Goal: Information Seeking & Learning: Learn about a topic

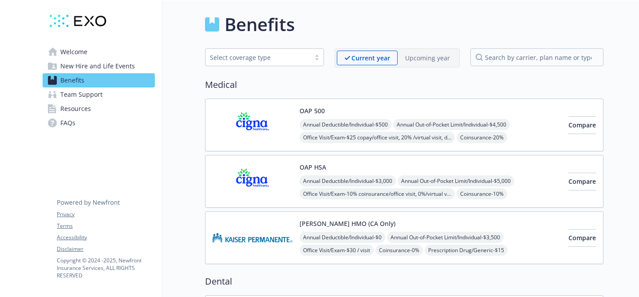
click at [103, 97] on link "Team Support" at bounding box center [99, 94] width 112 height 14
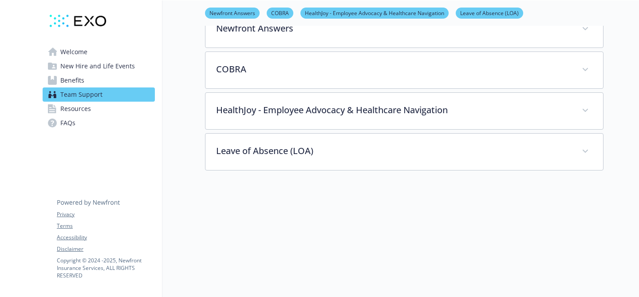
click at [101, 113] on link "Resources" at bounding box center [99, 109] width 112 height 14
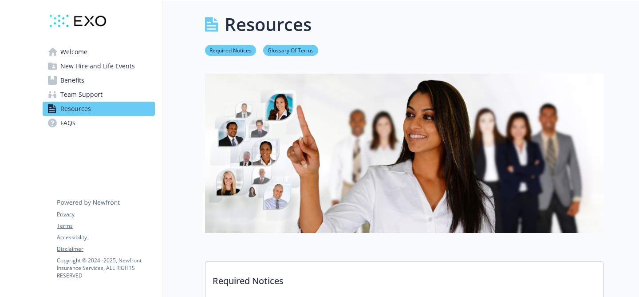
click at [110, 53] on link "Welcome" at bounding box center [99, 52] width 112 height 14
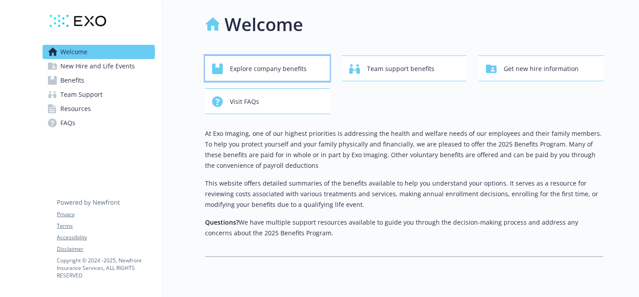
click at [265, 73] on span "Explore company benefits" at bounding box center [268, 68] width 77 height 17
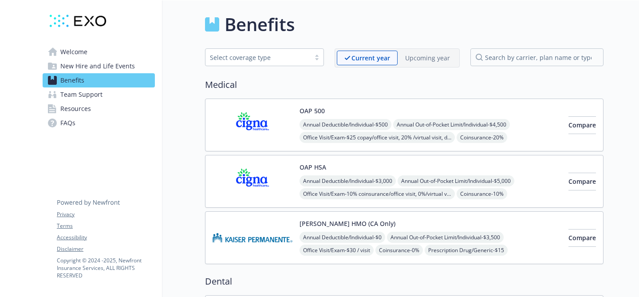
click at [82, 98] on span "Team Support" at bounding box center [81, 94] width 42 height 14
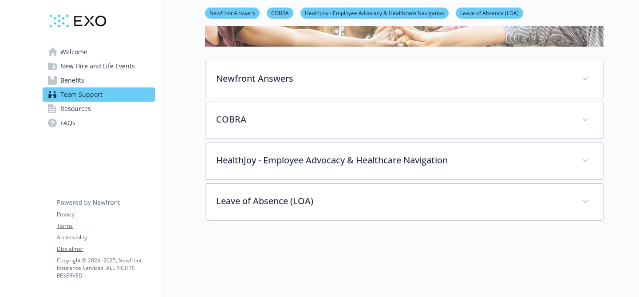
scroll to position [77, 0]
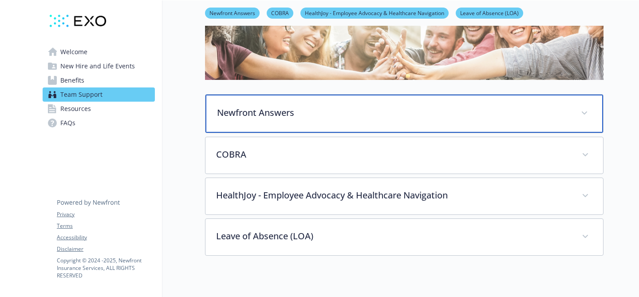
click at [230, 123] on div "Newfront Answers" at bounding box center [405, 114] width 398 height 38
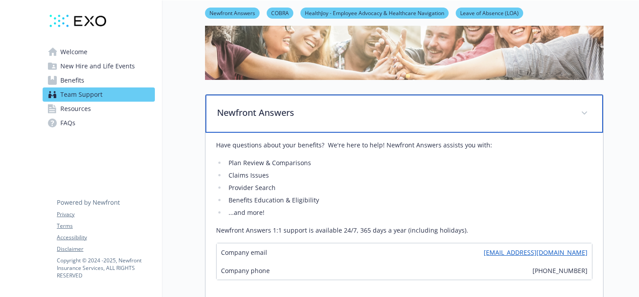
click at [230, 123] on div "Newfront Answers" at bounding box center [405, 114] width 398 height 38
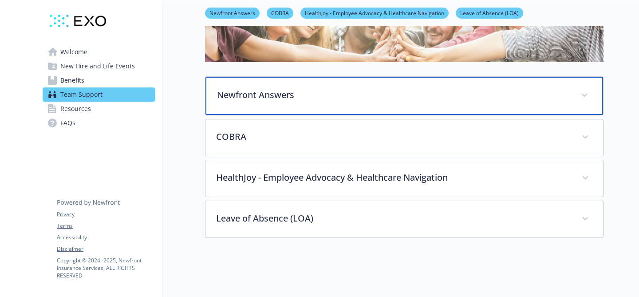
scroll to position [100, 0]
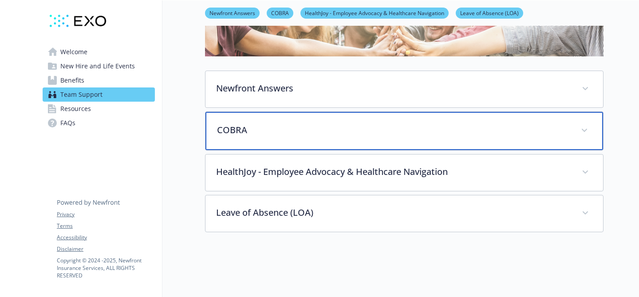
click at [230, 123] on div "COBRA" at bounding box center [405, 131] width 398 height 38
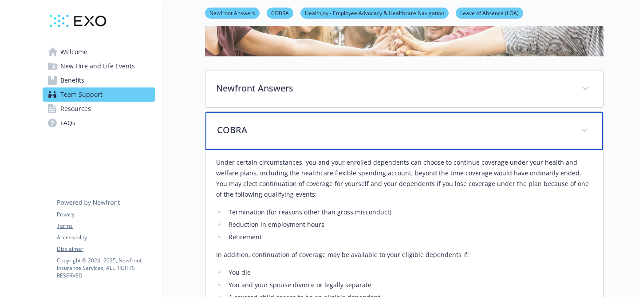
click at [230, 123] on p "COBRA" at bounding box center [393, 129] width 353 height 13
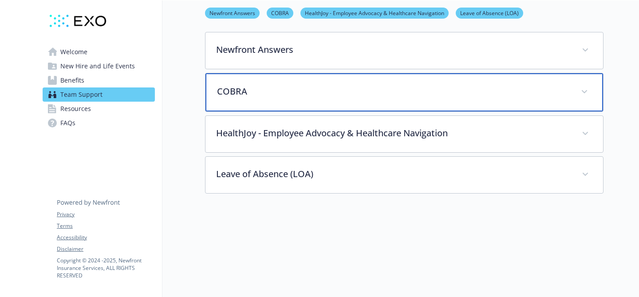
scroll to position [146, 0]
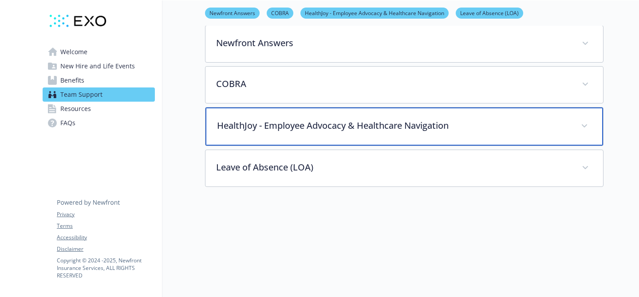
click at [230, 123] on p "HealthJoy - Employee Advocacy & Healthcare Navigation" at bounding box center [393, 125] width 353 height 13
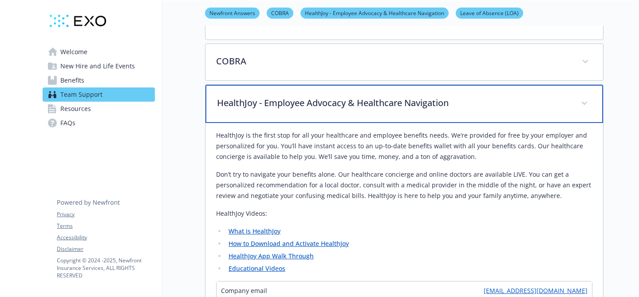
scroll to position [166, 0]
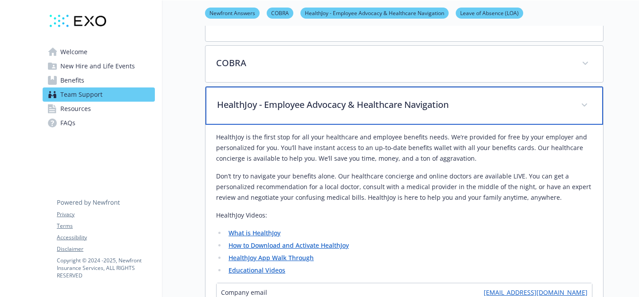
click at [230, 111] on p "HealthJoy - Employee Advocacy & Healthcare Navigation" at bounding box center [393, 104] width 353 height 13
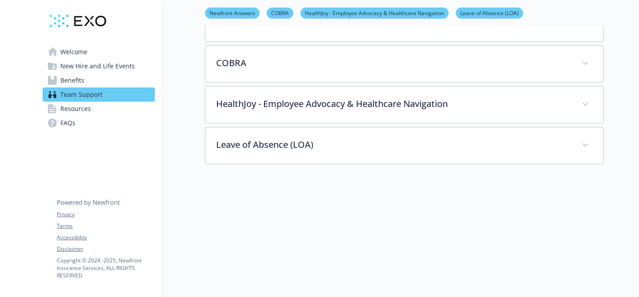
drag, startPoint x: 230, startPoint y: 169, endPoint x: 230, endPoint y: 160, distance: 9.3
click at [230, 162] on div "Team Support Newfront Answers COBRA HealthJoy - Employee Advocacy & Healthcare …" at bounding box center [382, 60] width 441 height 452
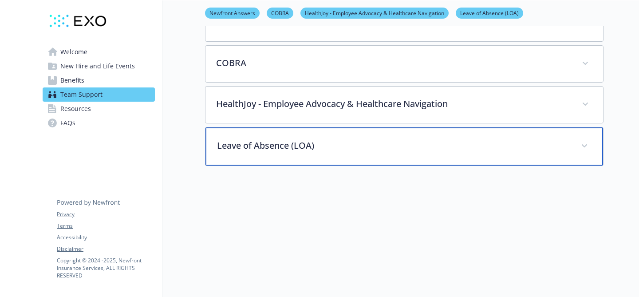
click at [227, 140] on p "Leave of Absence (LOA)" at bounding box center [393, 145] width 353 height 13
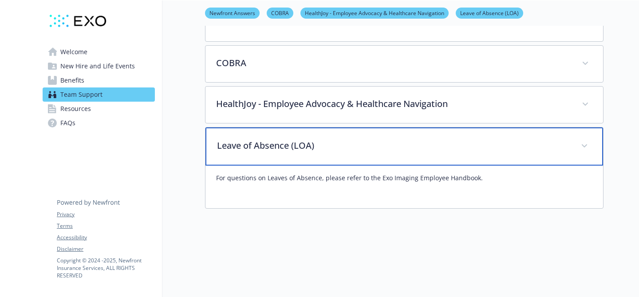
click at [227, 140] on p "Leave of Absence (LOA)" at bounding box center [393, 145] width 353 height 13
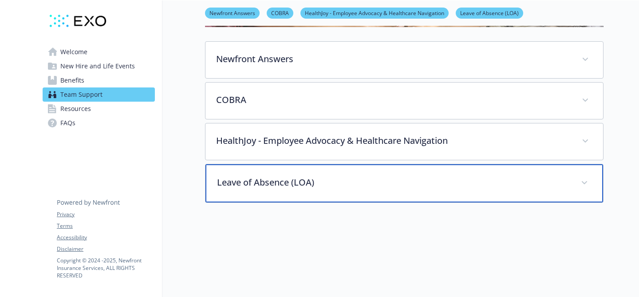
scroll to position [118, 0]
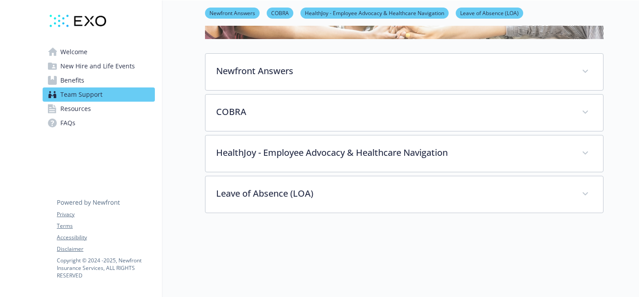
click at [99, 106] on link "Resources" at bounding box center [99, 109] width 112 height 14
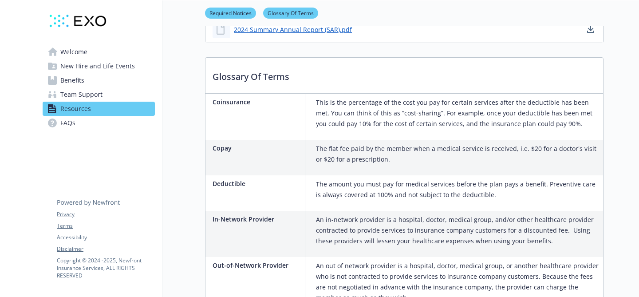
scroll to position [557, 0]
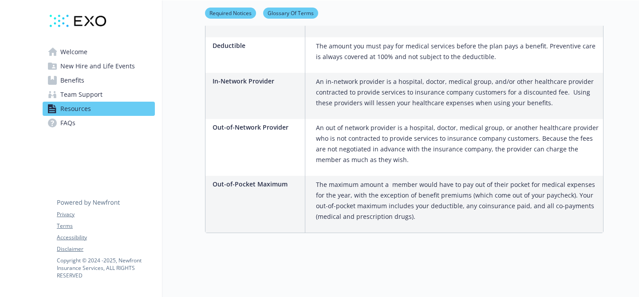
click at [96, 119] on link "FAQs" at bounding box center [99, 123] width 112 height 14
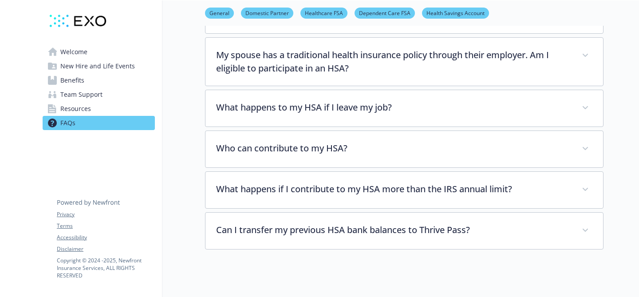
scroll to position [1699, 0]
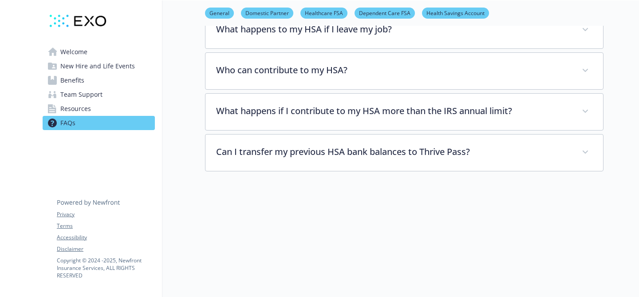
click at [110, 51] on link "Welcome" at bounding box center [99, 52] width 112 height 14
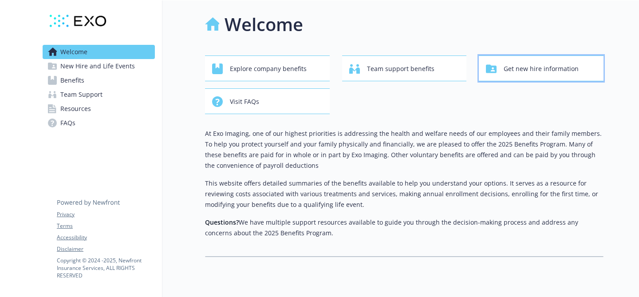
click at [540, 63] on span "Get new hire information" at bounding box center [541, 68] width 75 height 17
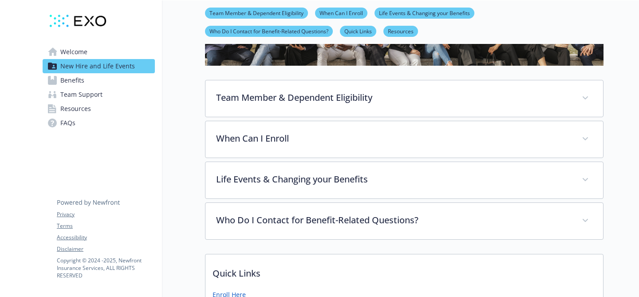
scroll to position [163, 0]
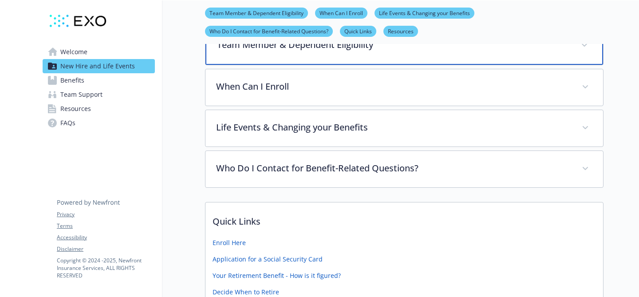
click at [303, 62] on div "Team Member & Dependent Eligibility" at bounding box center [405, 46] width 398 height 38
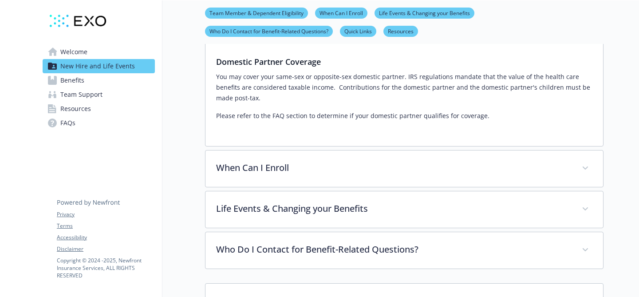
scroll to position [386, 0]
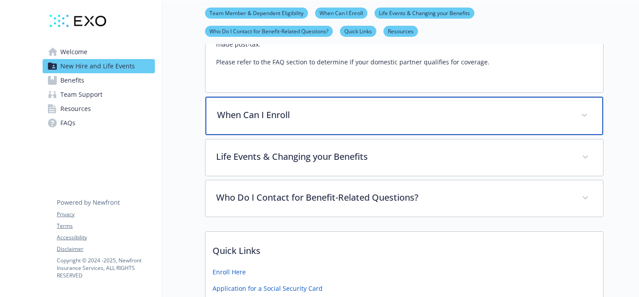
click at [298, 129] on div "When Can I Enroll" at bounding box center [405, 116] width 398 height 38
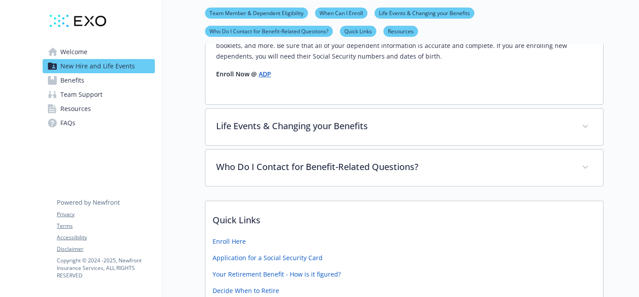
scroll to position [549, 0]
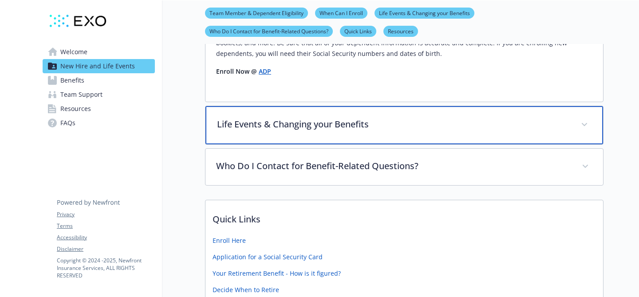
click at [298, 129] on p "Life Events & Changing your Benefits" at bounding box center [393, 124] width 353 height 13
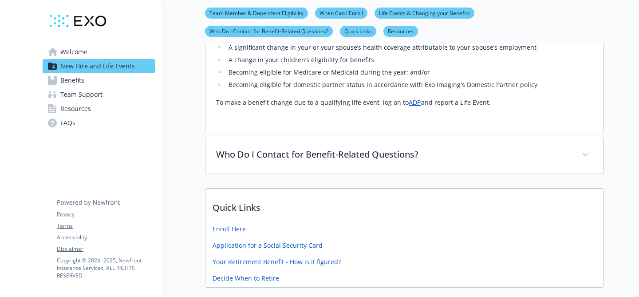
scroll to position [778, 0]
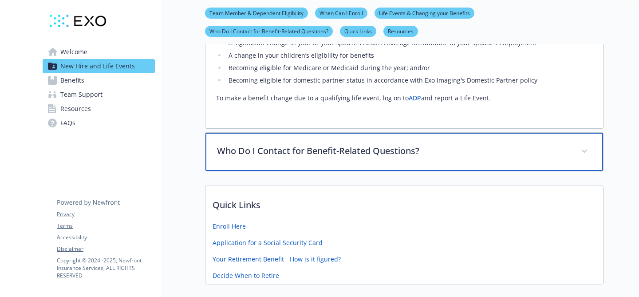
click at [298, 143] on div "Who Do I Contact for Benefit-Related Questions?" at bounding box center [405, 152] width 398 height 38
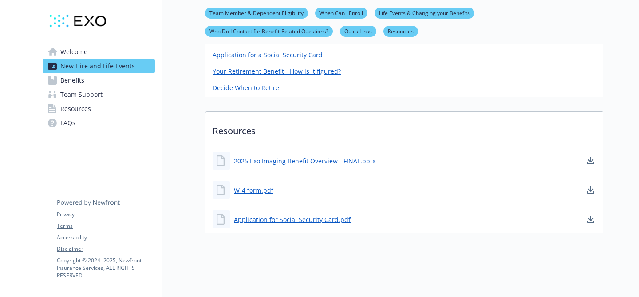
scroll to position [1105, 0]
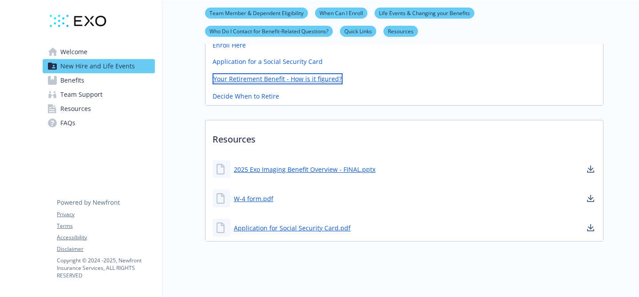
click at [290, 81] on link "Your Retirement Benefit - How is it figured?" at bounding box center [278, 78] width 130 height 11
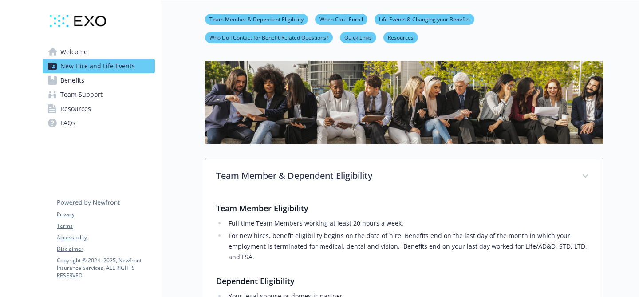
scroll to position [0, 0]
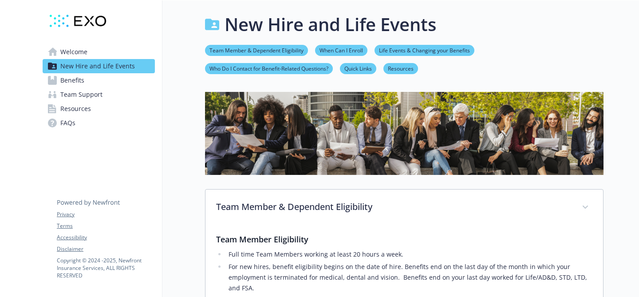
click at [87, 84] on link "Benefits" at bounding box center [99, 80] width 112 height 14
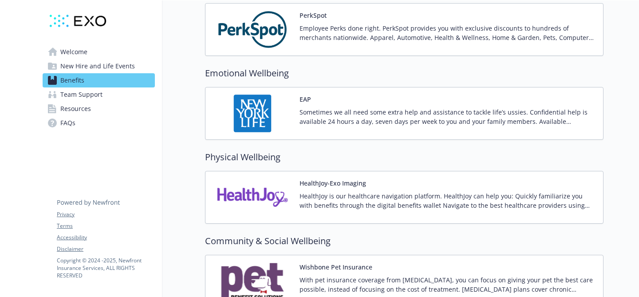
scroll to position [1212, 0]
